Goal: Information Seeking & Learning: Learn about a topic

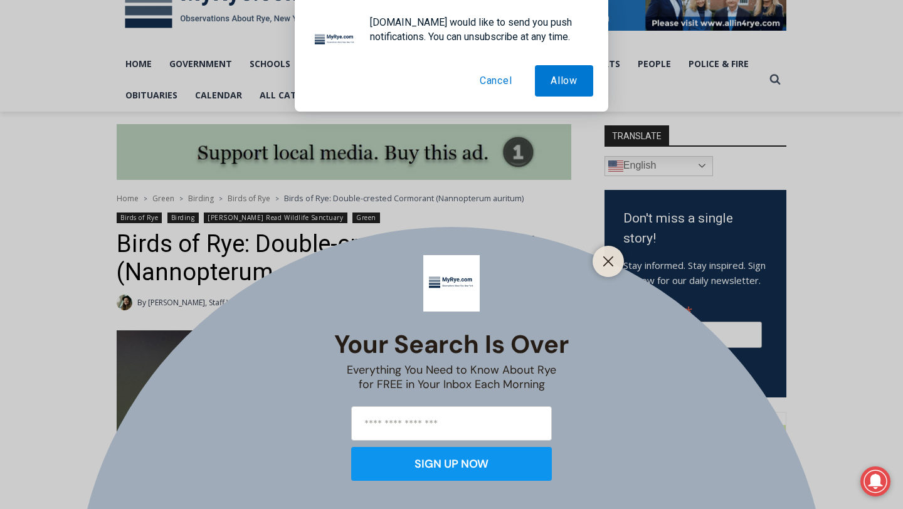
scroll to position [225, 0]
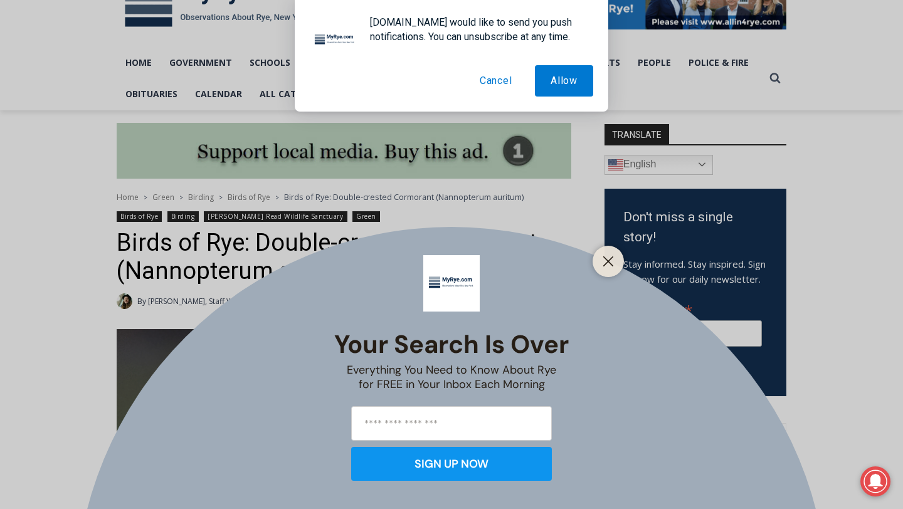
click at [491, 78] on button "Cancel" at bounding box center [496, 80] width 64 height 31
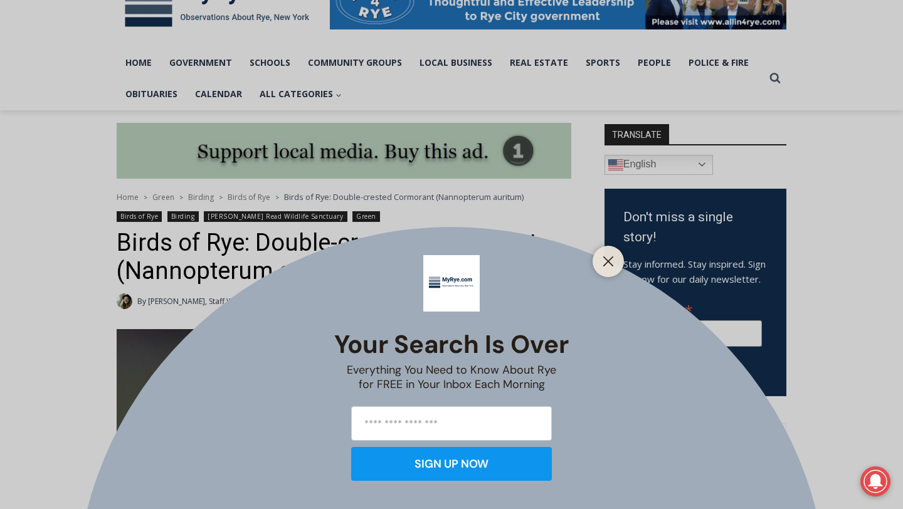
click at [600, 248] on div at bounding box center [608, 261] width 31 height 31
click at [614, 265] on button "Close" at bounding box center [609, 262] width 18 height 18
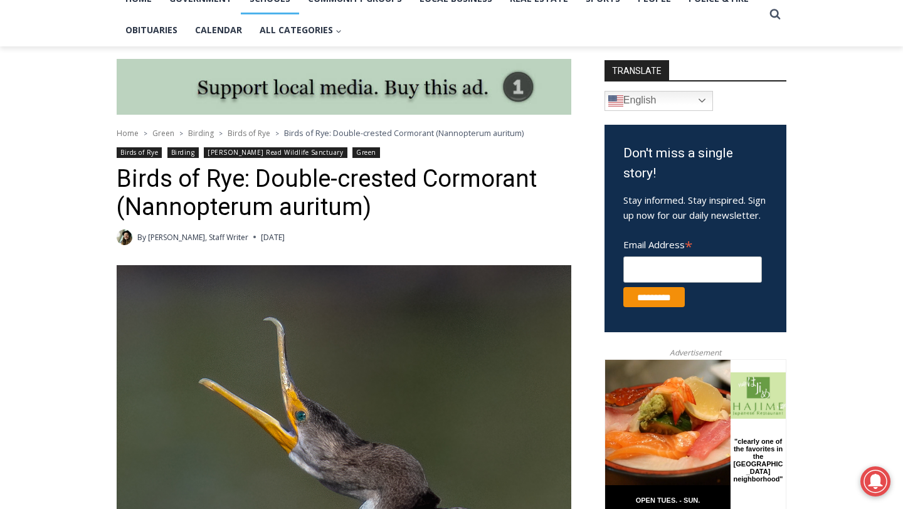
scroll to position [319, 0]
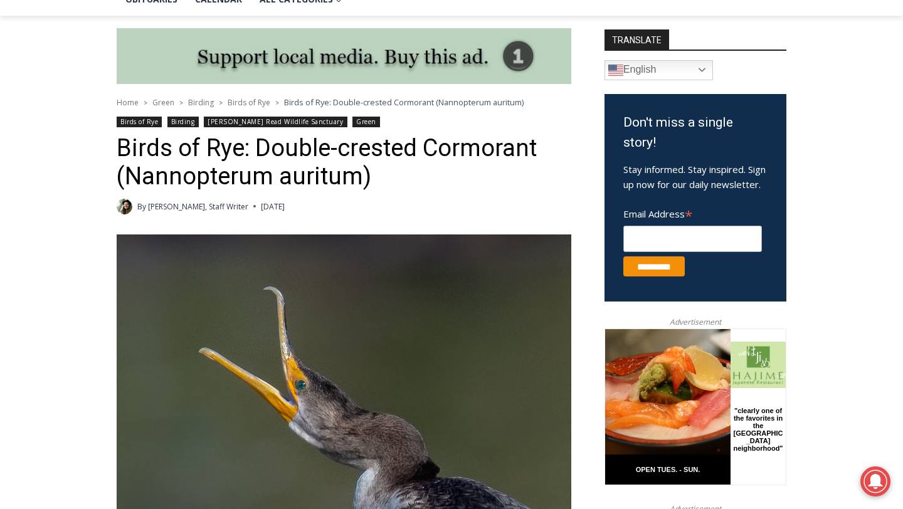
click at [279, 319] on img at bounding box center [344, 430] width 455 height 391
click at [316, 350] on img at bounding box center [344, 430] width 455 height 391
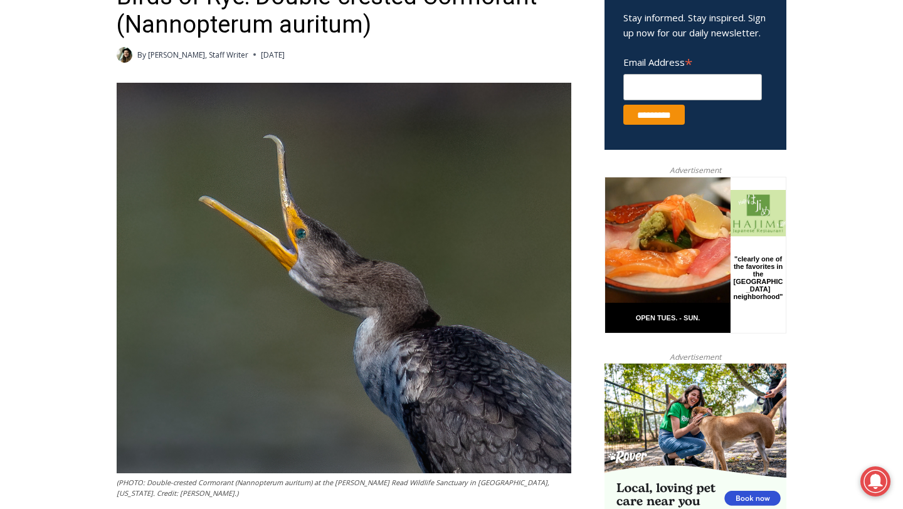
scroll to position [472, 0]
